Goal: Task Accomplishment & Management: Use online tool/utility

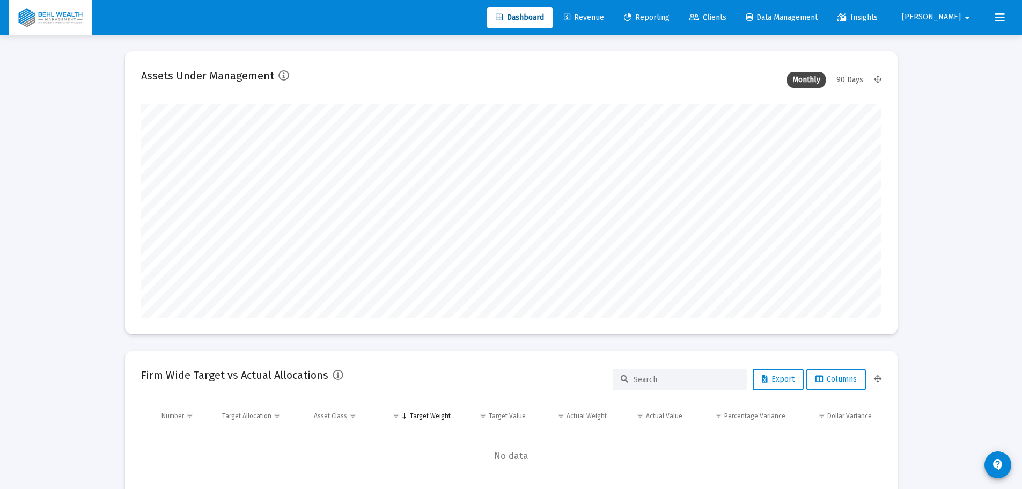
click at [613, 18] on link "Revenue" at bounding box center [583, 17] width 57 height 21
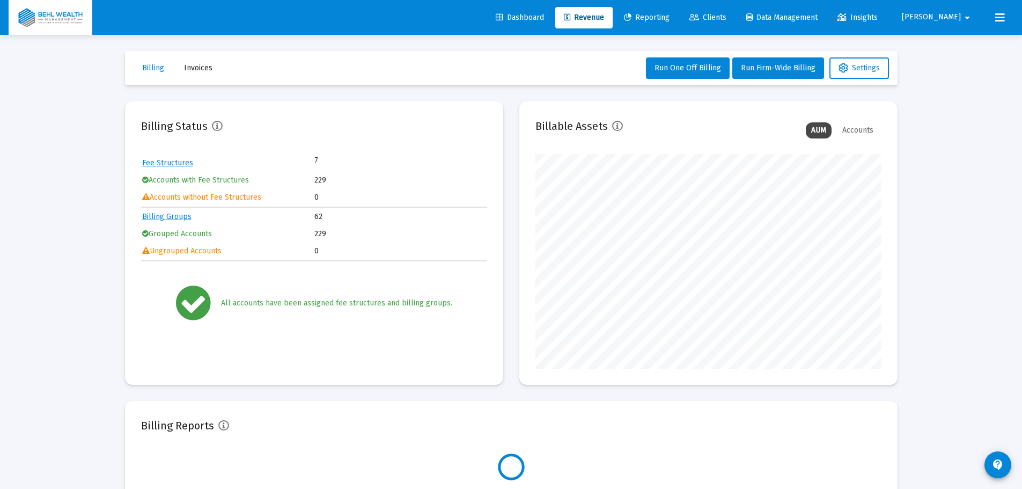
scroll to position [215, 346]
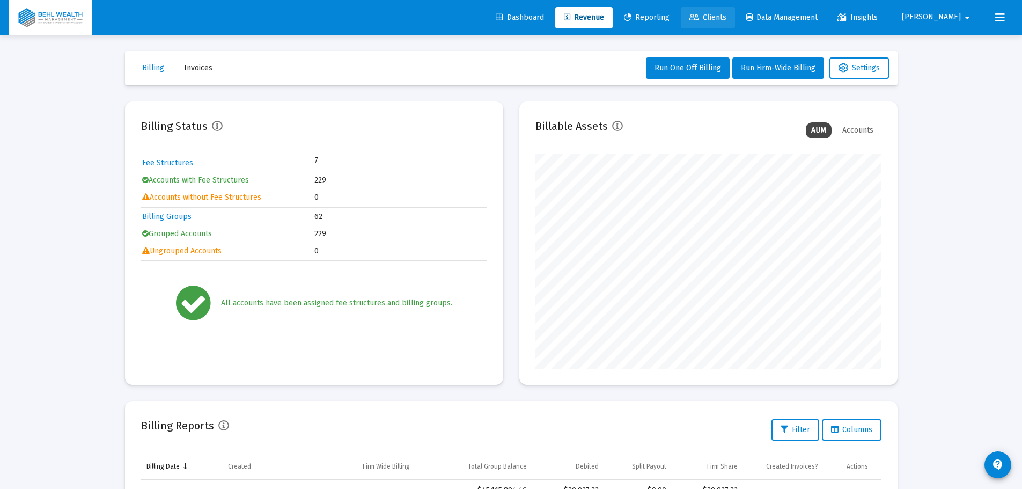
click at [726, 18] on span "Clients" at bounding box center [707, 17] width 37 height 9
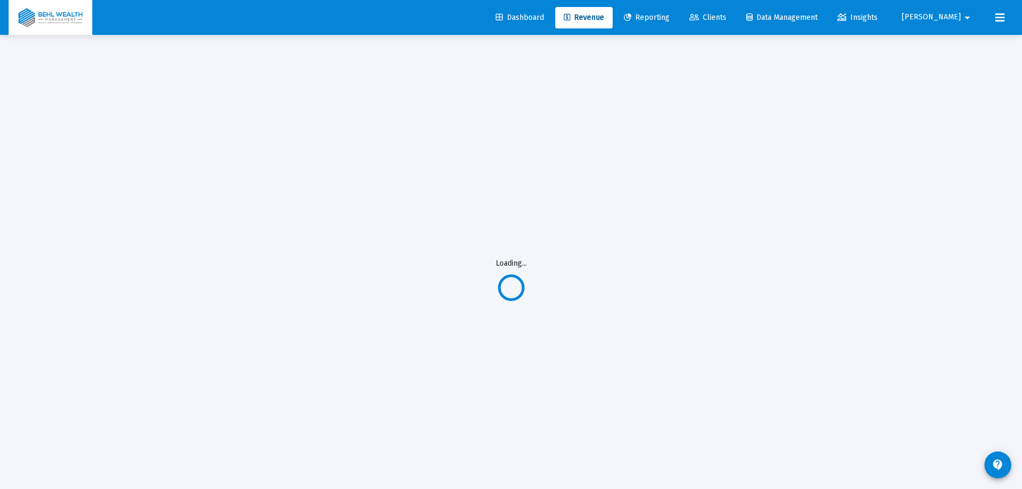
click at [604, 19] on span "Revenue" at bounding box center [584, 17] width 40 height 9
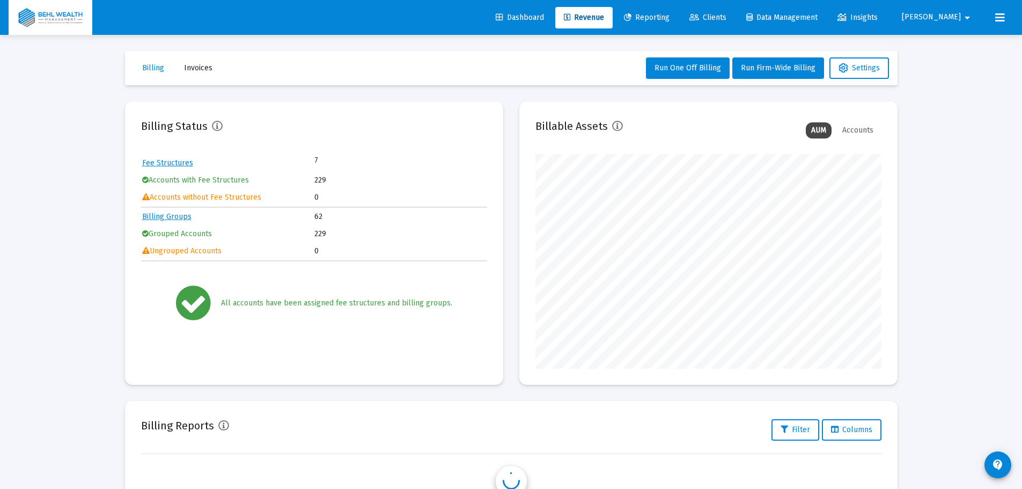
scroll to position [215, 346]
click at [197, 71] on span "Invoices" at bounding box center [198, 67] width 28 height 9
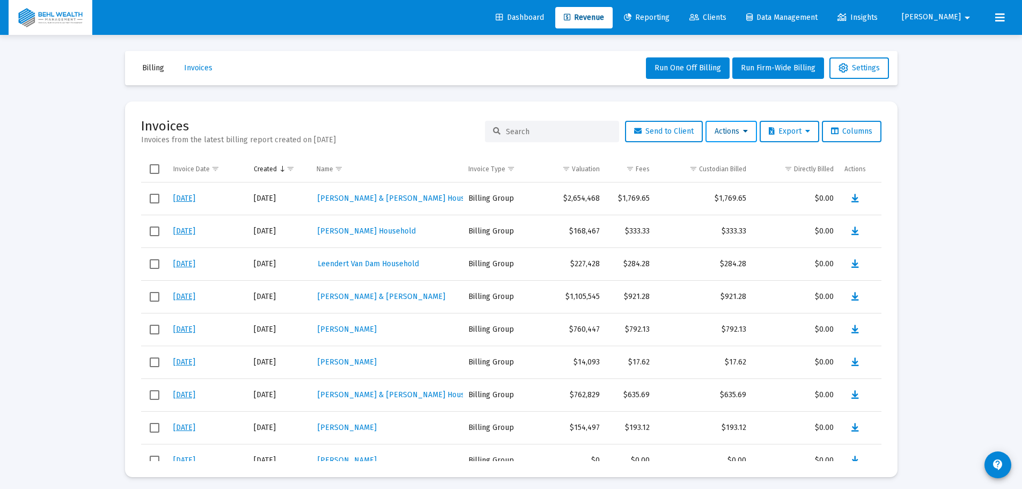
click at [720, 128] on span "Actions" at bounding box center [731, 131] width 33 height 9
click at [752, 183] on button "Load Historical Invoices" at bounding box center [756, 185] width 114 height 26
click at [524, 128] on input at bounding box center [558, 131] width 105 height 9
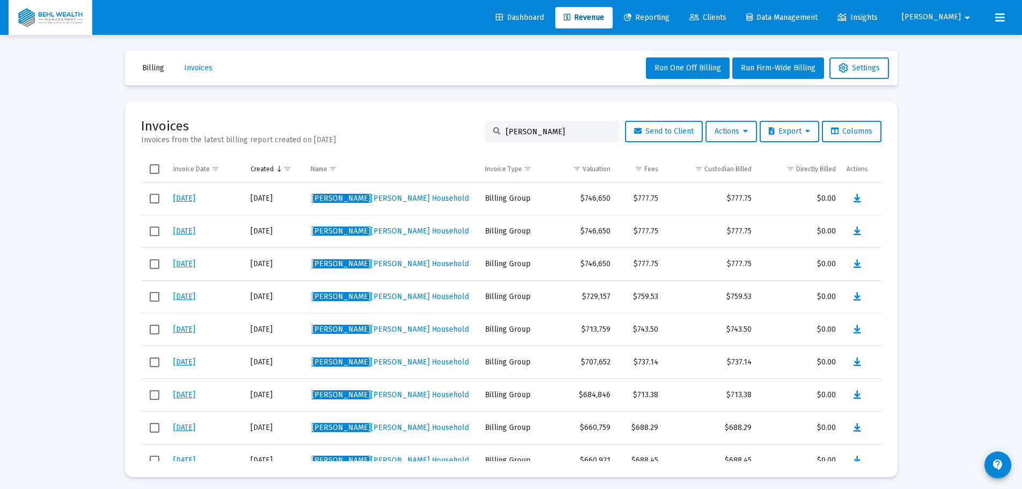
type input "wendy"
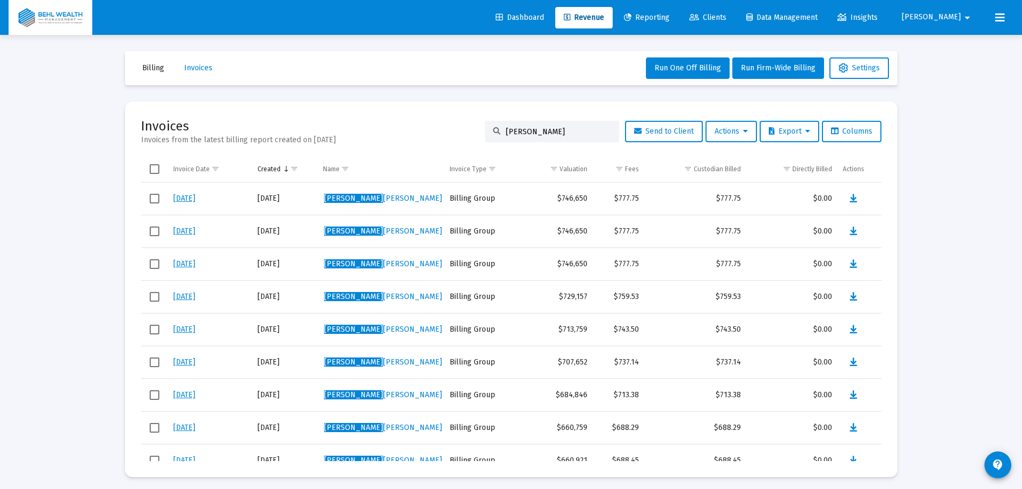
click at [140, 66] on button "Billing" at bounding box center [153, 67] width 39 height 21
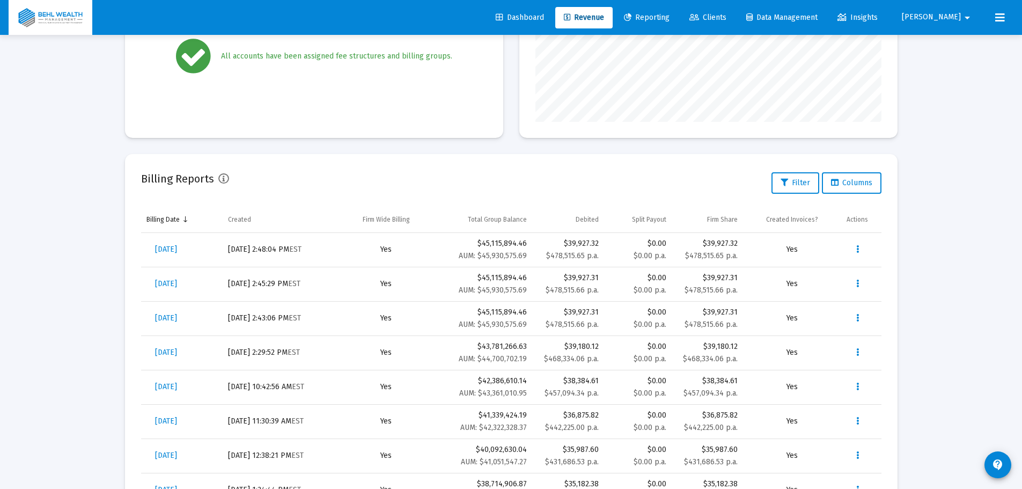
scroll to position [268, 0]
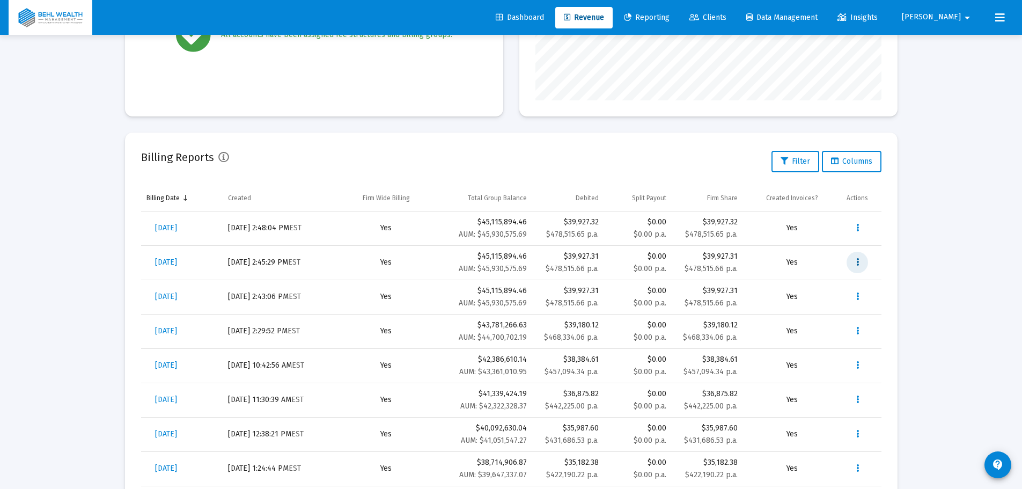
click at [857, 262] on icon "Data grid" at bounding box center [857, 262] width 3 height 13
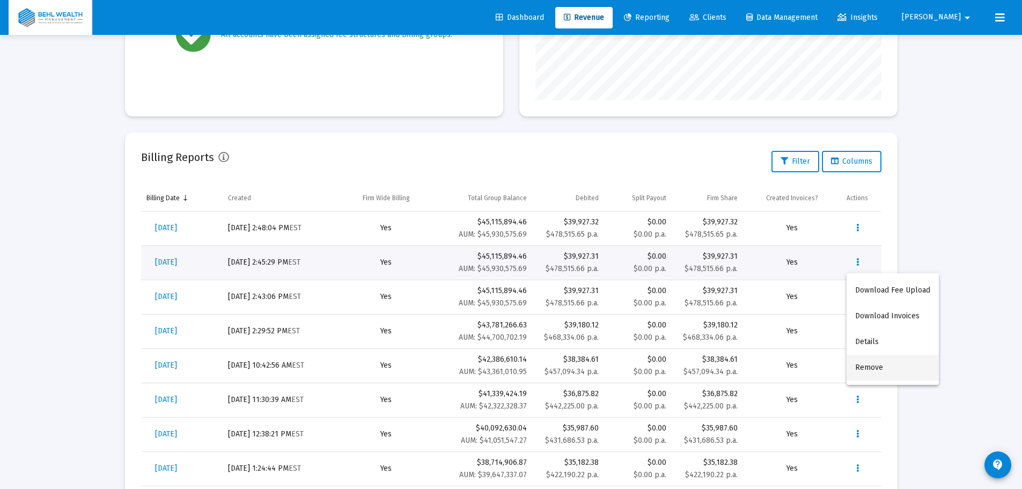
click at [875, 364] on button "Remove" at bounding box center [893, 368] width 92 height 26
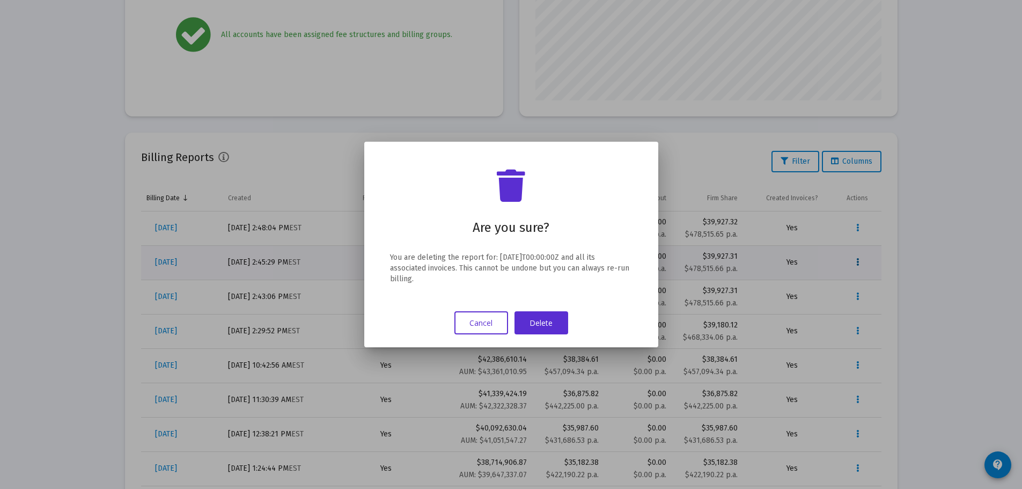
scroll to position [0, 0]
click at [558, 323] on button "Delete" at bounding box center [541, 322] width 54 height 23
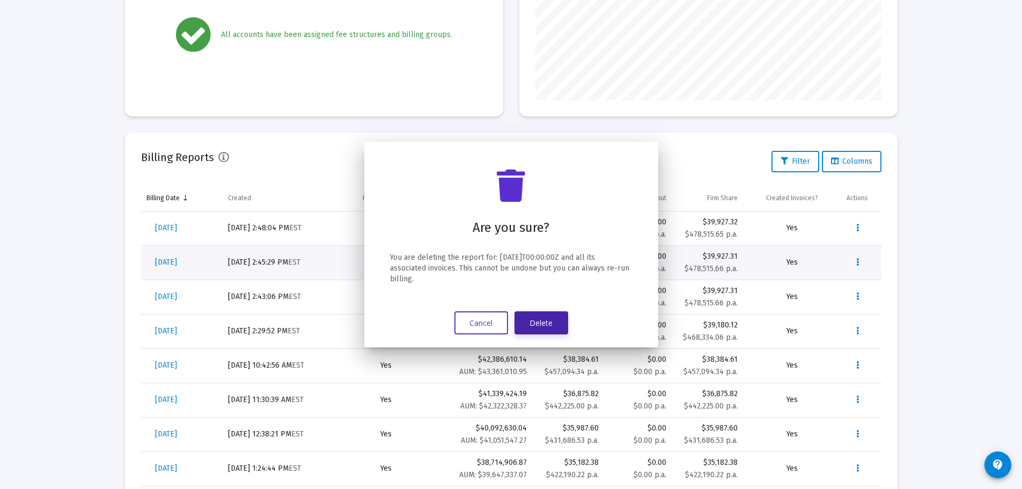
scroll to position [268, 0]
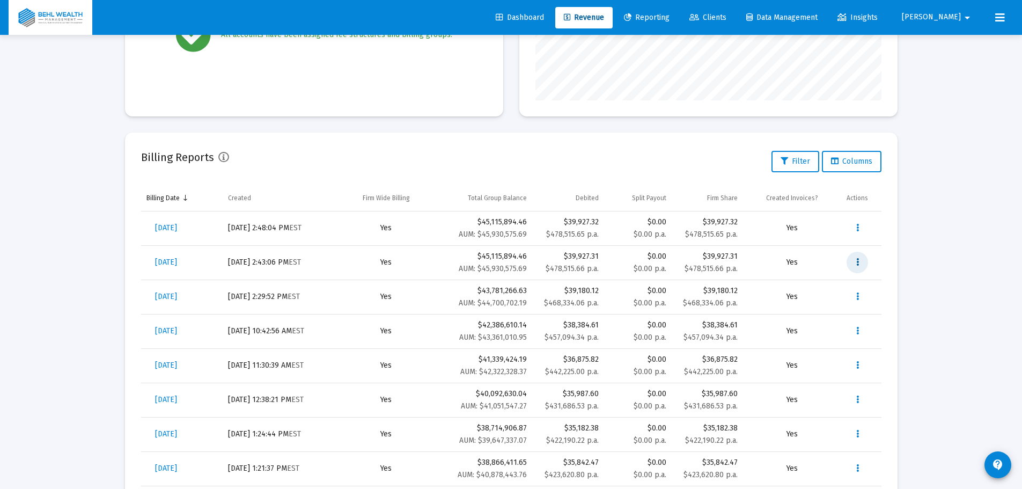
click at [858, 265] on icon "Data grid" at bounding box center [857, 262] width 3 height 13
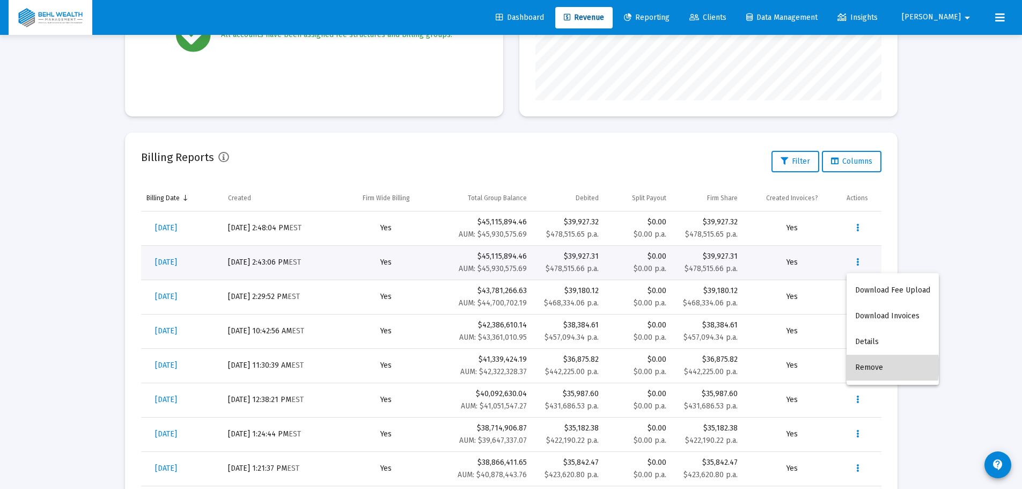
click at [876, 367] on button "Remove" at bounding box center [893, 368] width 92 height 26
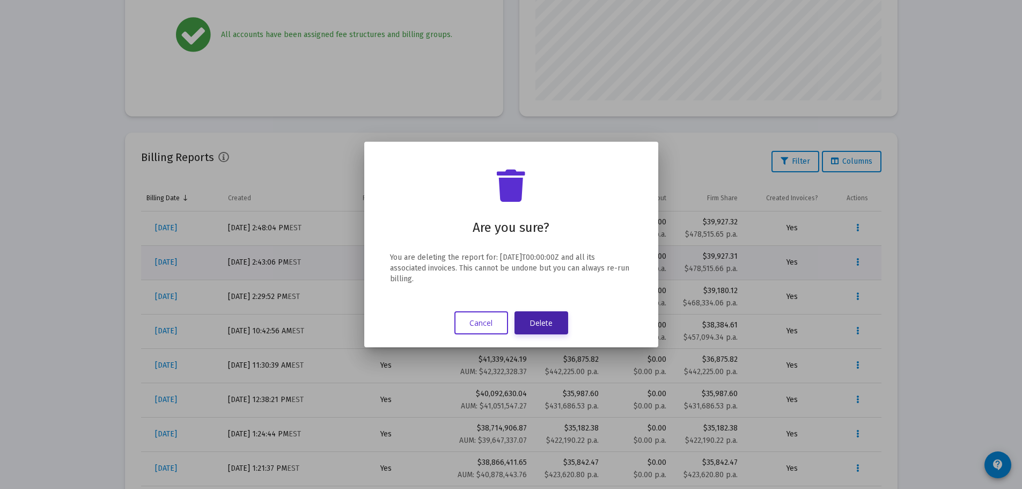
click at [558, 317] on button "Delete" at bounding box center [541, 322] width 54 height 23
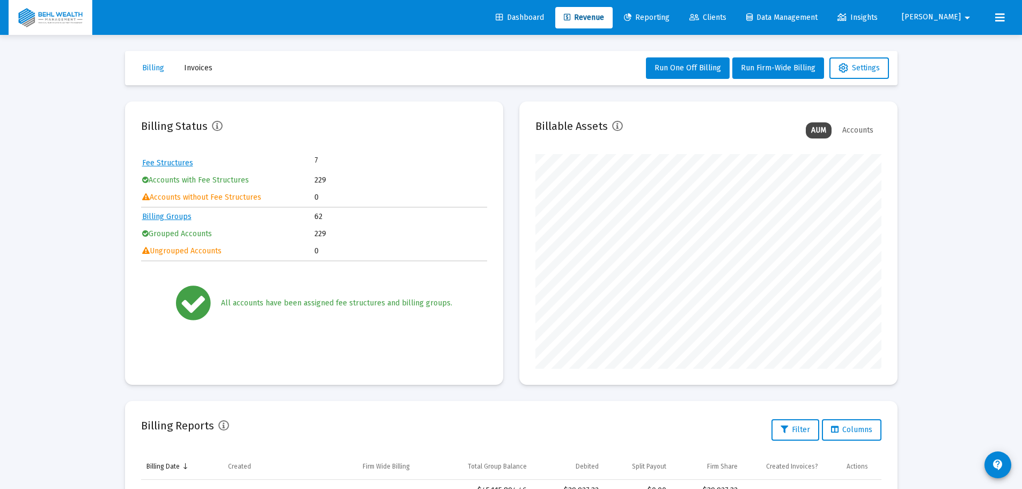
click at [194, 68] on span "Invoices" at bounding box center [198, 67] width 28 height 9
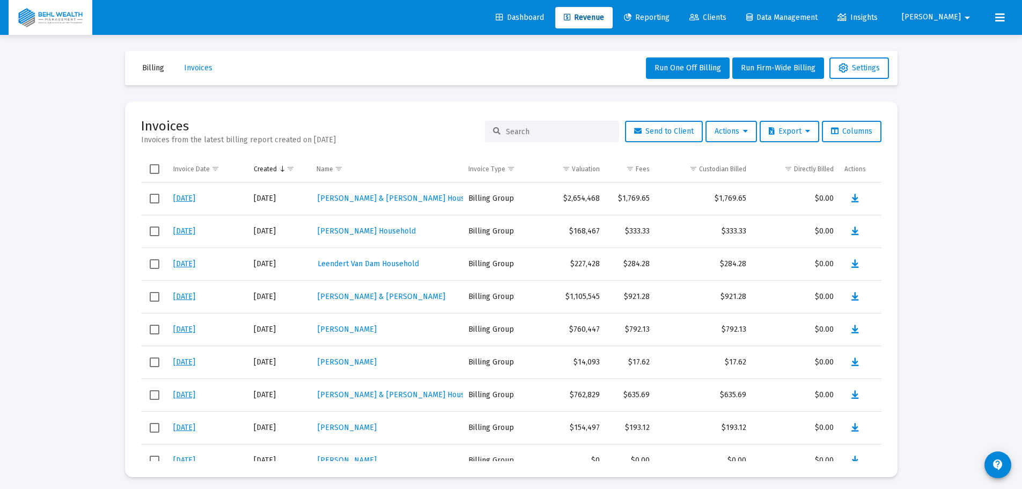
click at [574, 131] on input at bounding box center [558, 131] width 105 height 9
type input "p"
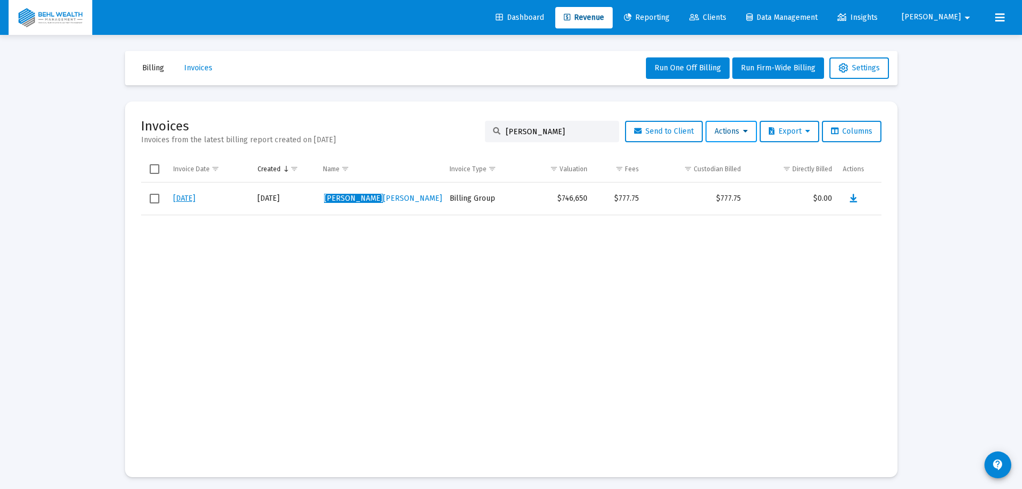
click at [738, 130] on span "Actions" at bounding box center [731, 131] width 33 height 9
click at [761, 177] on button "Load Historical Invoices" at bounding box center [756, 185] width 114 height 26
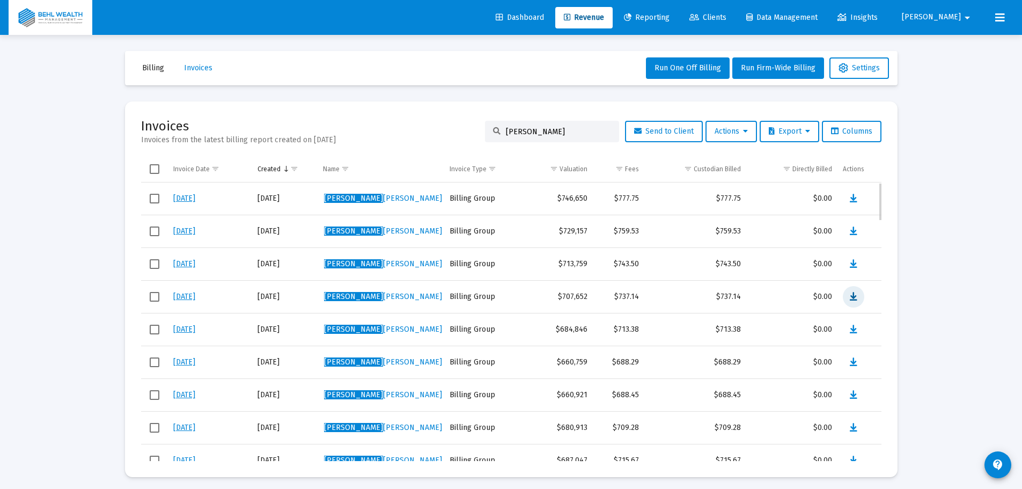
click at [855, 293] on icon "Data grid" at bounding box center [854, 296] width 8 height 13
click at [851, 263] on icon "Data grid" at bounding box center [854, 264] width 8 height 13
click at [854, 234] on icon "Data grid" at bounding box center [854, 231] width 8 height 13
drag, startPoint x: 558, startPoint y: 130, endPoint x: 438, endPoint y: 136, distance: 120.3
click at [438, 136] on div "Invoices Invoices from the latest billing report created on Oct 2, 2025 wendy S…" at bounding box center [511, 131] width 740 height 28
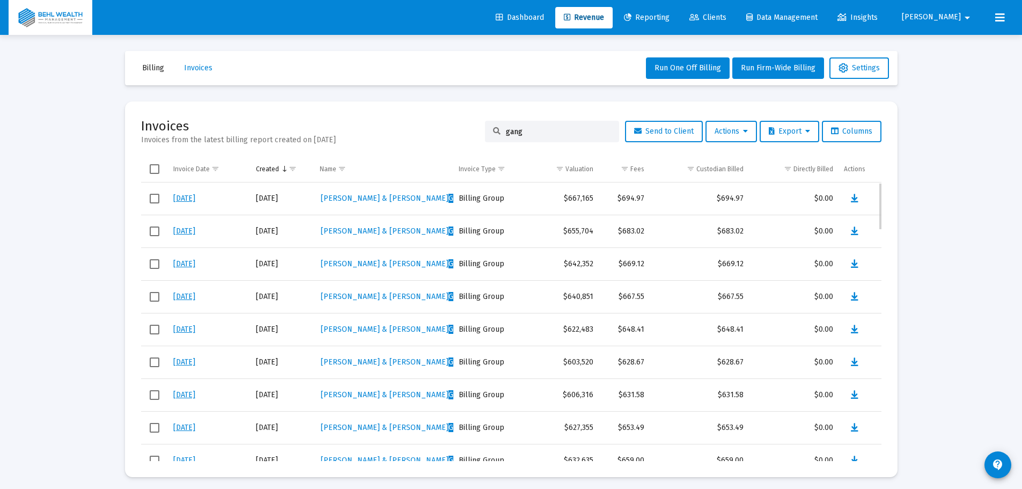
type input "gang"
click at [852, 298] on icon "Data grid" at bounding box center [855, 296] width 8 height 13
click at [857, 264] on icon "Data grid" at bounding box center [855, 264] width 8 height 13
click at [857, 227] on icon "Data grid" at bounding box center [855, 231] width 8 height 13
